Goal: Learn about a topic

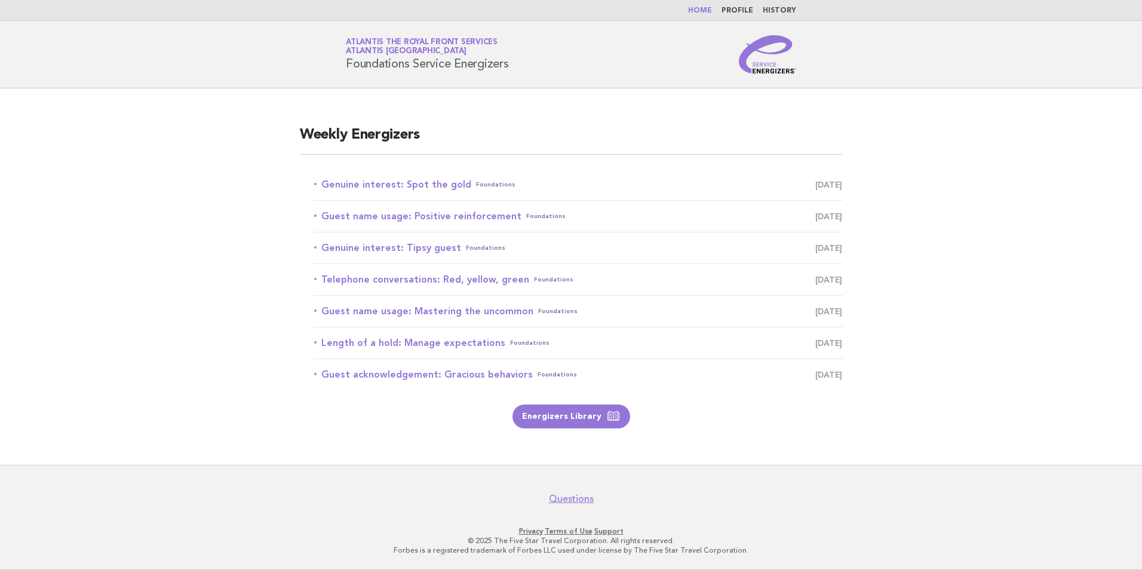
click at [703, 10] on link "Home" at bounding box center [700, 10] width 24 height 7
click at [418, 185] on link "Genuine interest: Spot the gold Foundations [DATE]" at bounding box center [578, 184] width 528 height 17
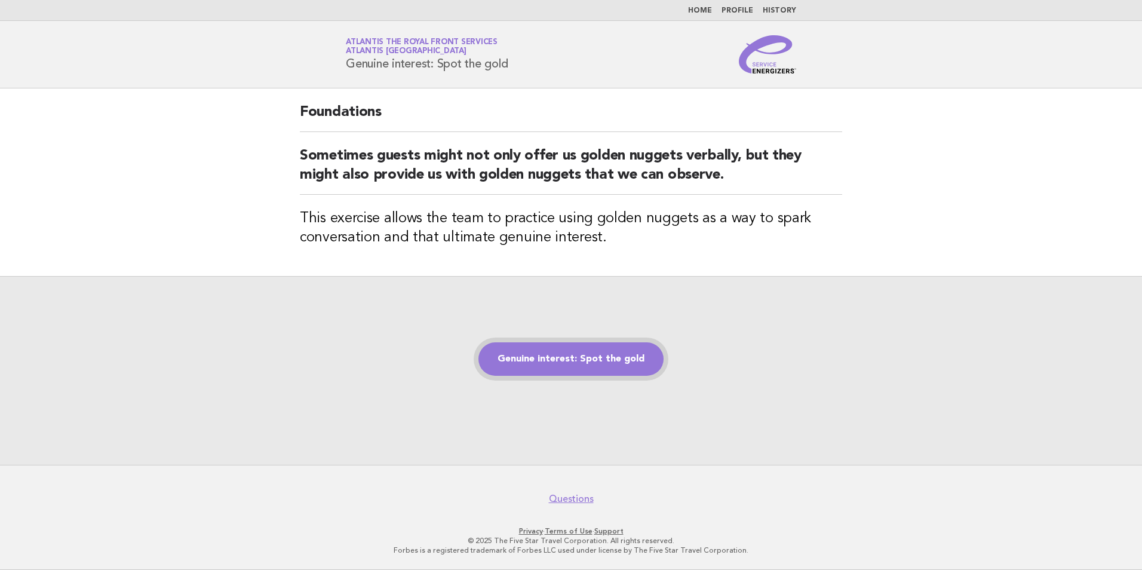
click at [574, 354] on link "Genuine interest: Spot the gold" at bounding box center [571, 358] width 185 height 33
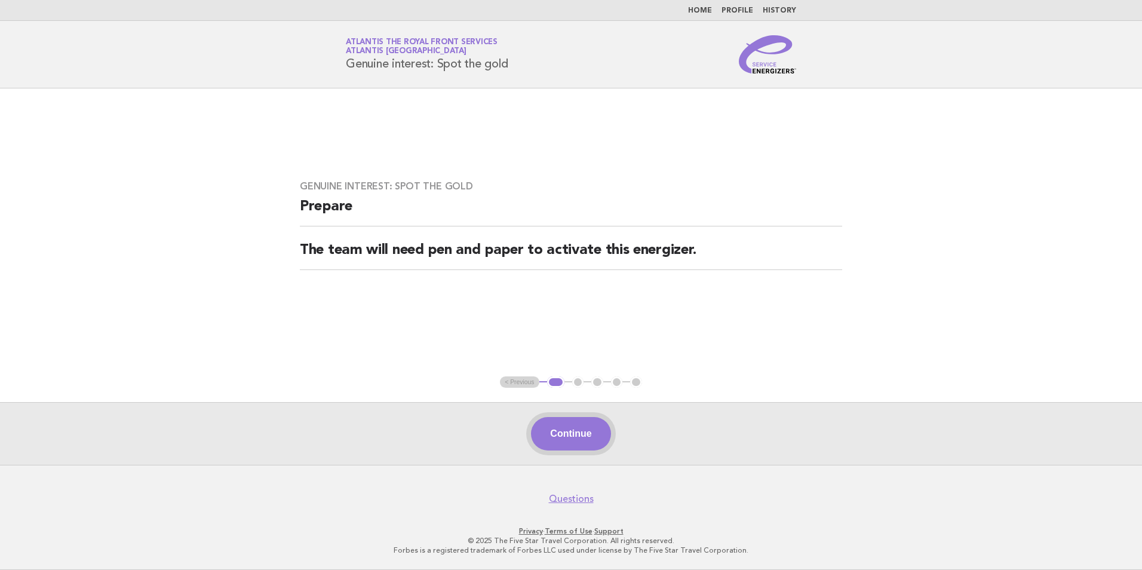
click at [569, 443] on button "Continue" at bounding box center [570, 433] width 79 height 33
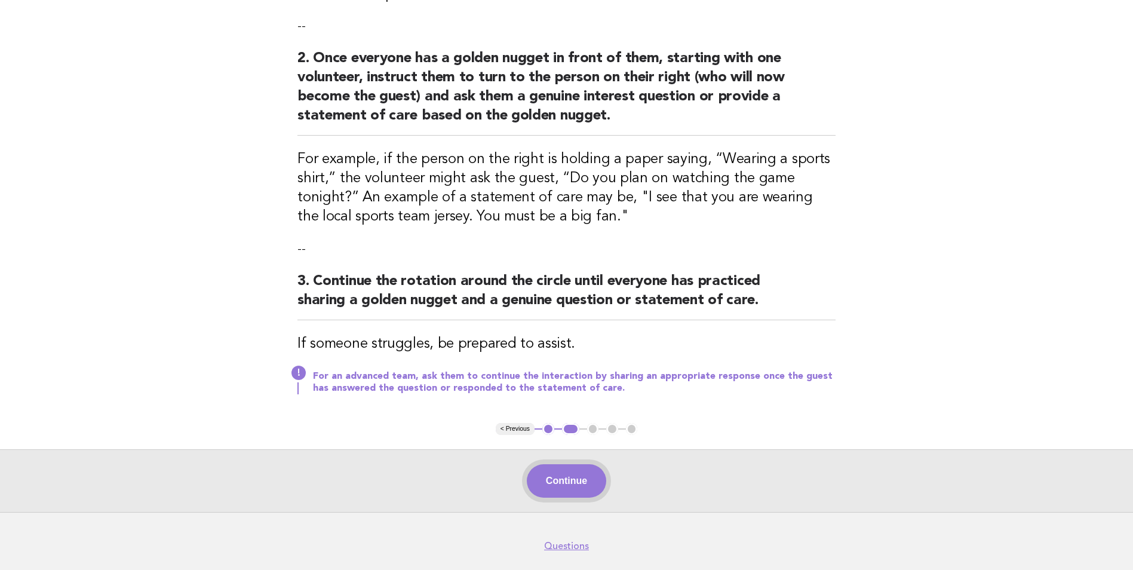
click at [563, 478] on button "Continue" at bounding box center [566, 480] width 79 height 33
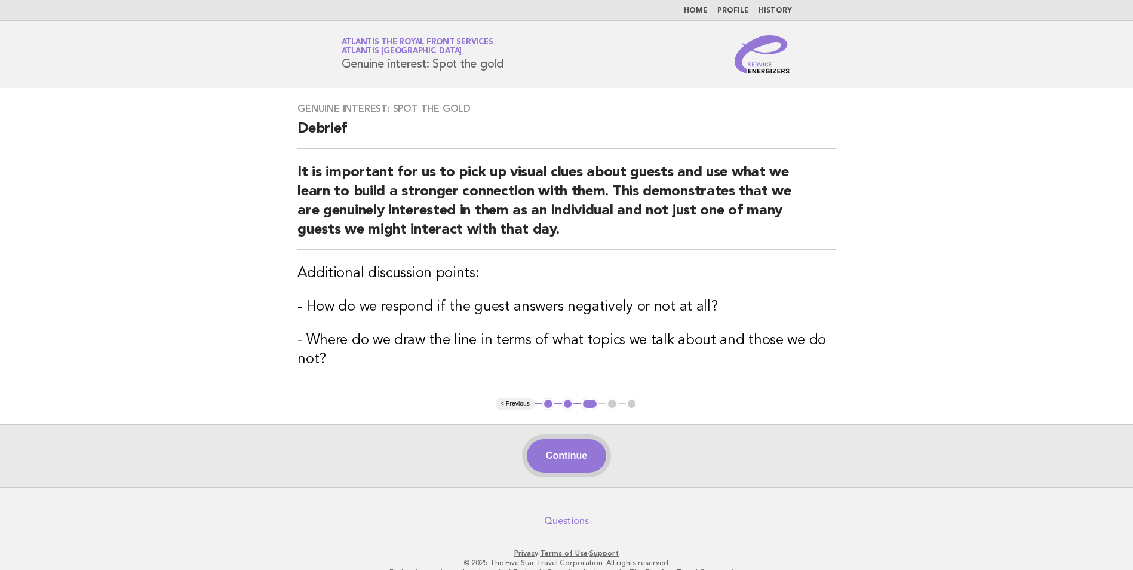
click at [560, 467] on button "Continue" at bounding box center [566, 455] width 79 height 33
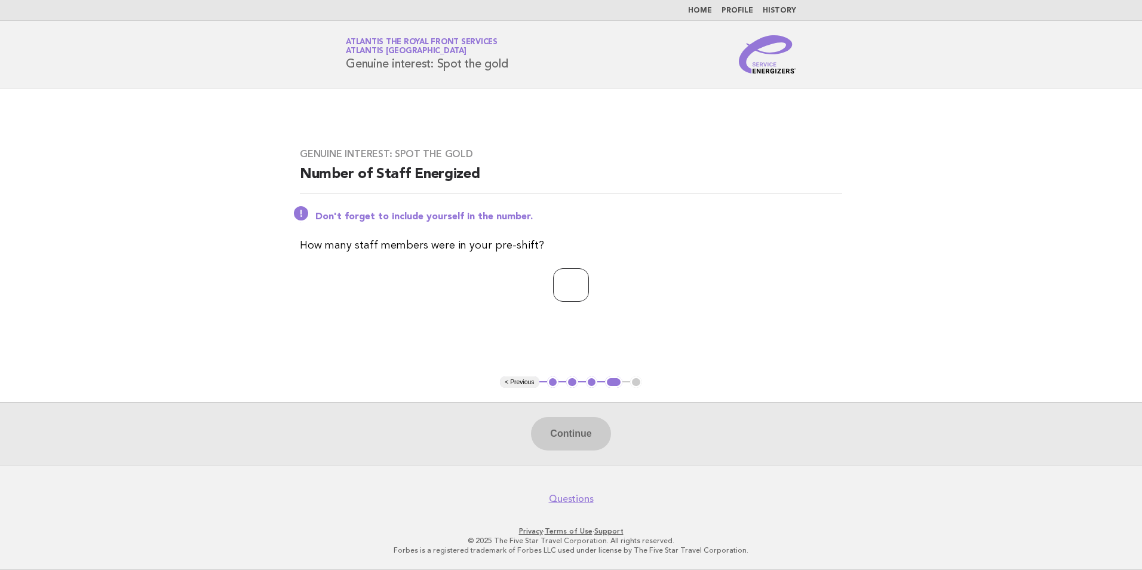
click at [560, 295] on input "number" at bounding box center [571, 284] width 36 height 33
type input "**"
click at [578, 434] on button "Continue" at bounding box center [570, 433] width 79 height 33
